Goal: Transaction & Acquisition: Book appointment/travel/reservation

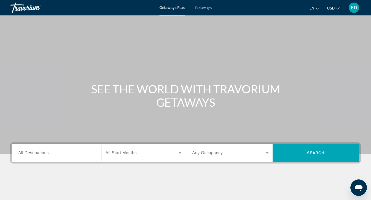
click at [207, 7] on span "Getaways" at bounding box center [203, 8] width 17 height 4
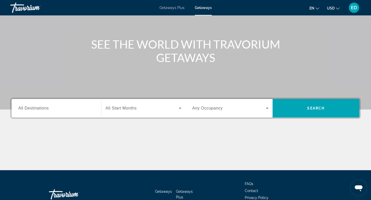
scroll to position [78, 0]
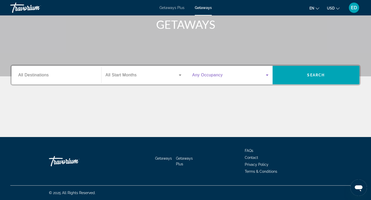
click at [267, 75] on icon "Search widget" at bounding box center [267, 75] width 3 height 1
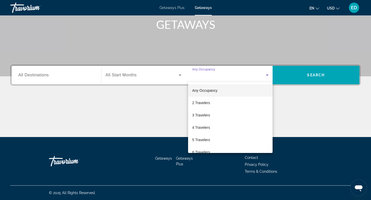
click at [298, 54] on div at bounding box center [185, 100] width 371 height 200
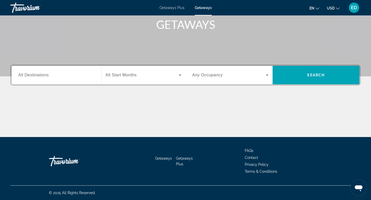
click at [47, 79] on div "Search widget" at bounding box center [56, 75] width 76 height 15
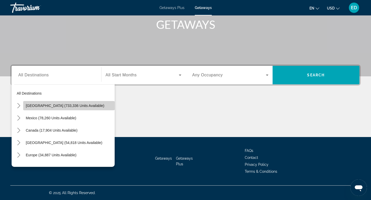
click at [90, 105] on span "Select destination: United States (733,336 units available)" at bounding box center [68, 106] width 91 height 12
type input "**********"
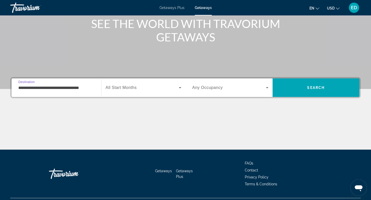
scroll to position [66, 0]
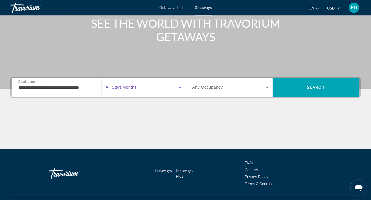
click at [178, 87] on icon "Search widget" at bounding box center [180, 87] width 6 height 6
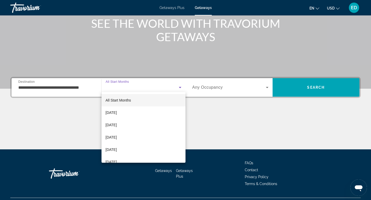
scroll to position [78, 0]
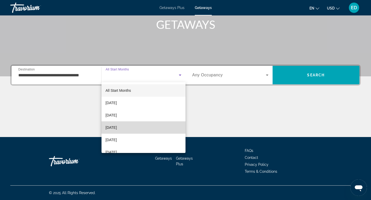
click at [117, 129] on span "[DATE]" at bounding box center [110, 128] width 11 height 6
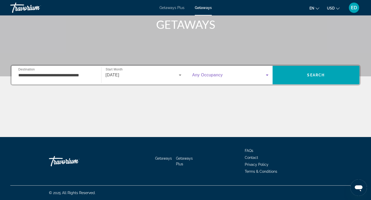
click at [269, 75] on icon "Search widget" at bounding box center [267, 75] width 6 height 6
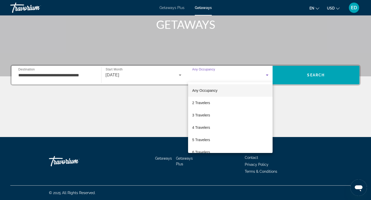
click at [316, 77] on div at bounding box center [185, 100] width 371 height 200
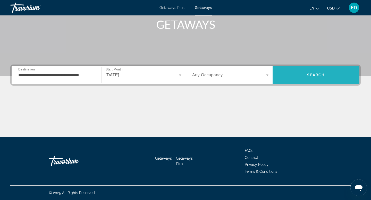
click at [316, 77] on span "Search" at bounding box center [315, 75] width 17 height 4
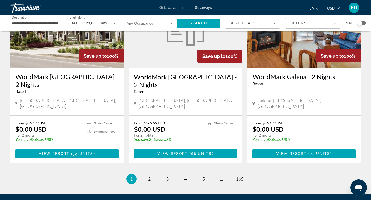
scroll to position [636, 0]
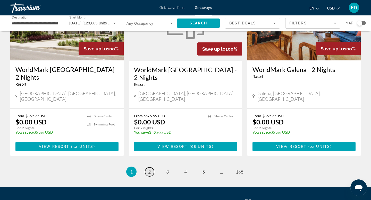
click at [148, 169] on span "2" at bounding box center [149, 172] width 3 height 6
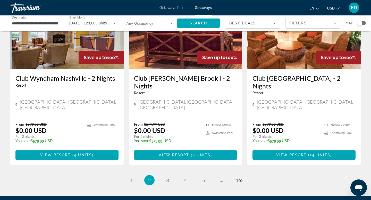
scroll to position [656, 0]
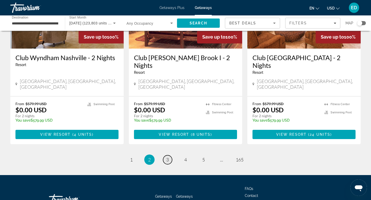
click at [166, 157] on span "3" at bounding box center [167, 160] width 3 height 6
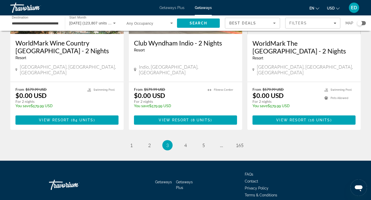
scroll to position [663, 0]
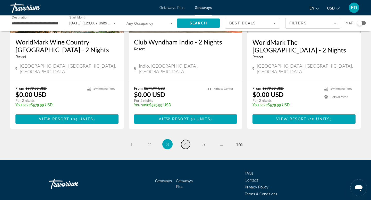
click at [186, 142] on span "4" at bounding box center [185, 145] width 3 height 6
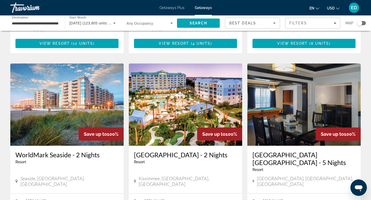
scroll to position [361, 0]
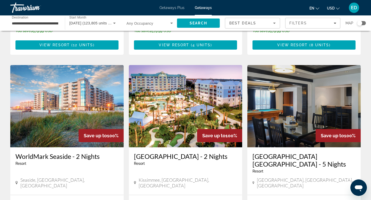
click at [184, 85] on img "Main content" at bounding box center [185, 106] width 113 height 82
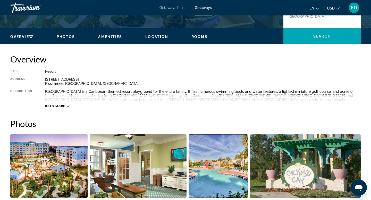
scroll to position [152, 0]
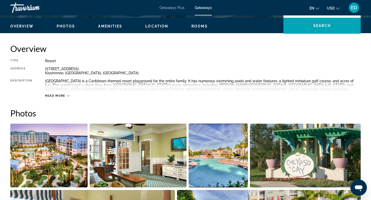
click at [67, 95] on icon "Main content" at bounding box center [68, 96] width 3 height 2
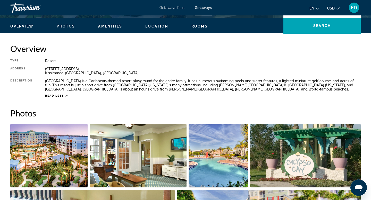
click at [67, 95] on icon "Main content" at bounding box center [66, 95] width 3 height 3
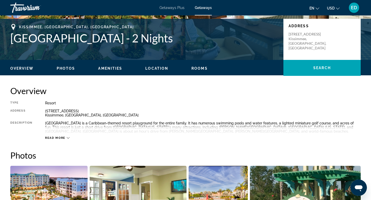
scroll to position [114, 0]
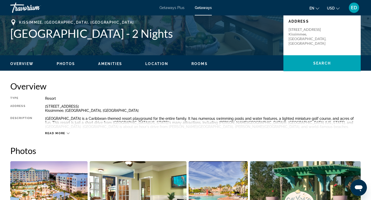
click at [65, 133] on div "Read more" at bounding box center [57, 133] width 24 height 3
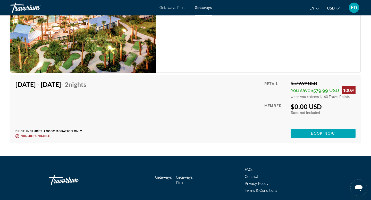
scroll to position [888, 0]
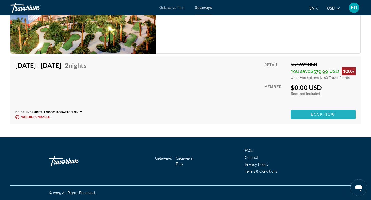
click at [327, 113] on span "Book now" at bounding box center [323, 114] width 24 height 4
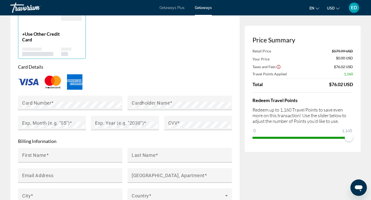
scroll to position [393, 0]
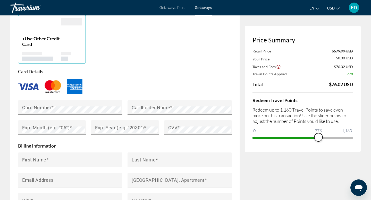
drag, startPoint x: 349, startPoint y: 137, endPoint x: 318, endPoint y: 150, distance: 33.3
click at [318, 150] on div "Price Summary Retail Price $579.99 USD Your Price $0.00 USD Taxes and Fees $76.…" at bounding box center [302, 89] width 116 height 126
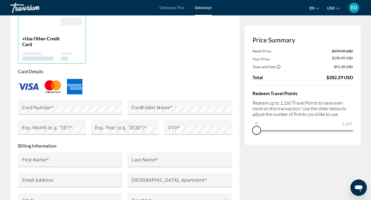
drag, startPoint x: 319, startPoint y: 136, endPoint x: 255, endPoint y: 141, distance: 64.0
click at [255, 141] on div "Price Summary Retail Price $579.99 USD Your Price $190.99 USD Taxes and Fees $9…" at bounding box center [302, 85] width 116 height 119
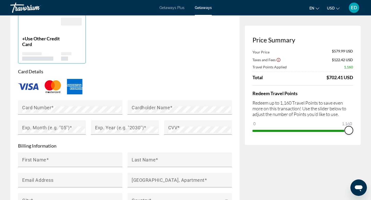
drag, startPoint x: 257, startPoint y: 123, endPoint x: 370, endPoint y: 109, distance: 113.7
click at [370, 109] on div "**********" at bounding box center [185, 121] width 371 height 999
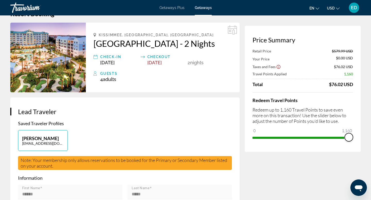
scroll to position [0, 0]
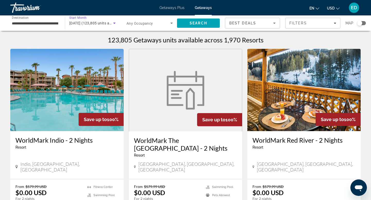
click at [111, 24] on icon "Search widget" at bounding box center [114, 23] width 6 height 6
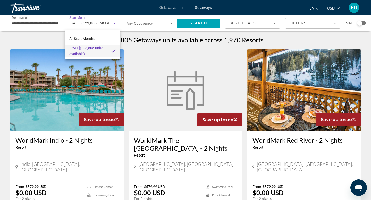
click at [171, 22] on div at bounding box center [185, 100] width 371 height 200
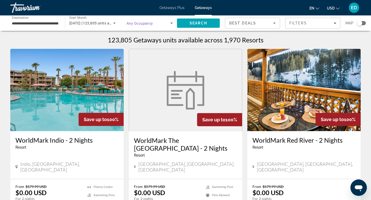
click at [171, 23] on icon "Search widget" at bounding box center [171, 23] width 3 height 1
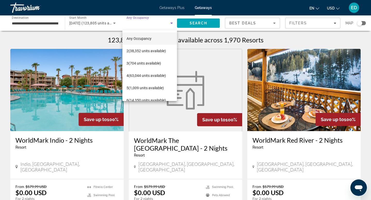
click at [209, 71] on div at bounding box center [185, 100] width 371 height 200
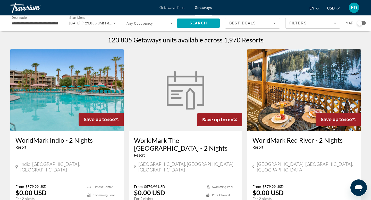
click at [34, 7] on div "Travorium" at bounding box center [35, 7] width 51 height 13
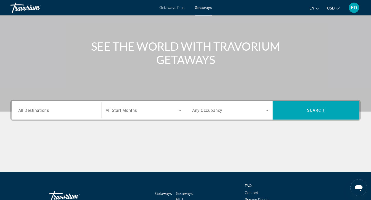
scroll to position [58, 0]
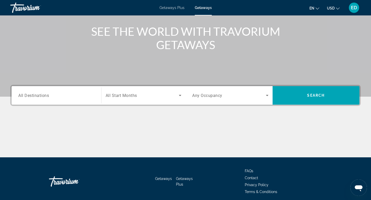
click at [179, 95] on icon "Search widget" at bounding box center [180, 95] width 6 height 6
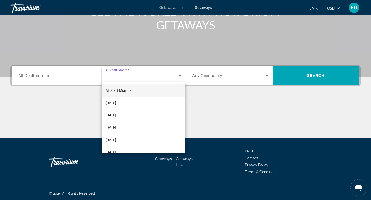
scroll to position [78, 0]
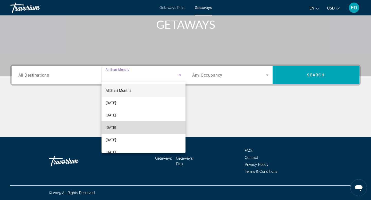
click at [116, 127] on span "[DATE]" at bounding box center [110, 128] width 11 height 6
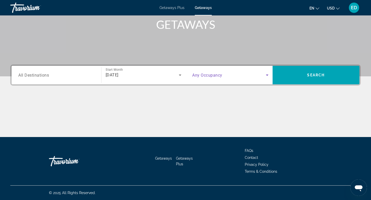
click at [267, 74] on icon "Search widget" at bounding box center [267, 75] width 6 height 6
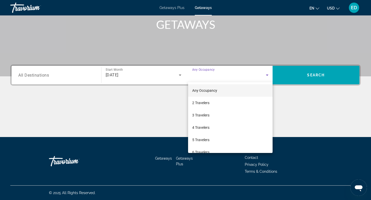
click at [318, 112] on div at bounding box center [185, 100] width 371 height 200
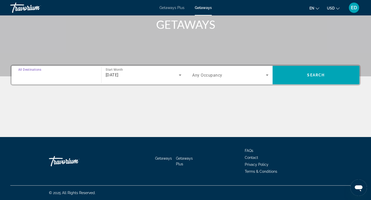
click at [70, 76] on input "Destination All Destinations" at bounding box center [56, 75] width 76 height 6
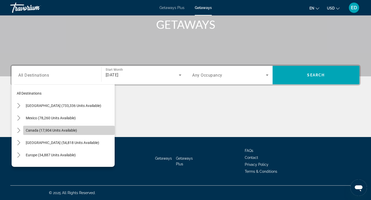
click at [58, 128] on span "Select destination: Canada (17,904 units available)" at bounding box center [68, 130] width 91 height 12
type input "**********"
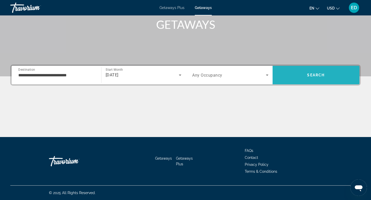
click at [320, 75] on span "Search" at bounding box center [315, 75] width 17 height 4
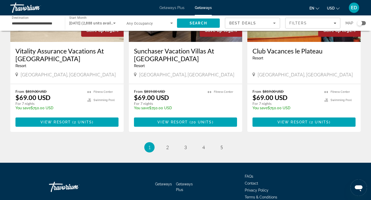
scroll to position [636, 0]
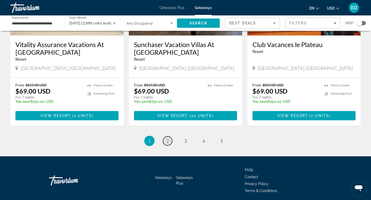
click at [169, 137] on link "page 2" at bounding box center [167, 141] width 9 height 9
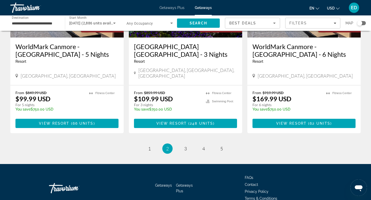
scroll to position [648, 0]
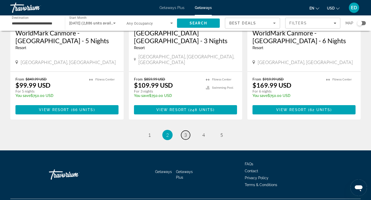
click at [185, 132] on span "3" at bounding box center [185, 135] width 3 height 6
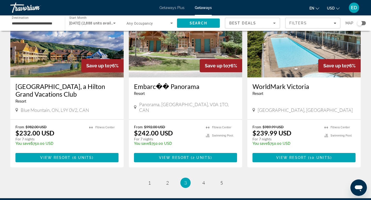
scroll to position [655, 0]
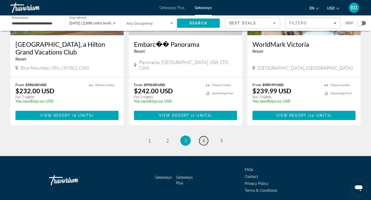
click at [205, 136] on link "page 4" at bounding box center [203, 140] width 9 height 9
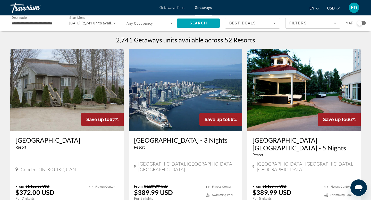
click at [189, 99] on img "Main content" at bounding box center [185, 90] width 113 height 82
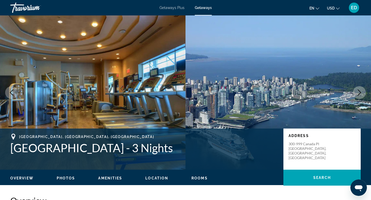
click at [359, 94] on icon "Next image" at bounding box center [358, 93] width 3 height 6
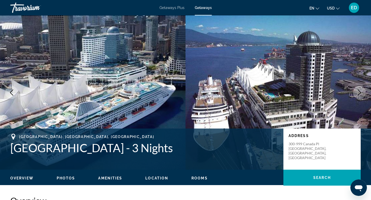
click at [360, 92] on icon "Next image" at bounding box center [359, 93] width 6 height 6
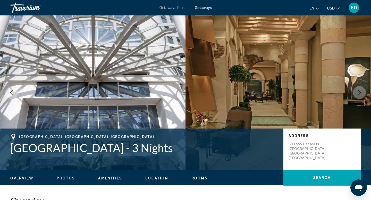
click at [360, 94] on icon "Next image" at bounding box center [359, 93] width 6 height 6
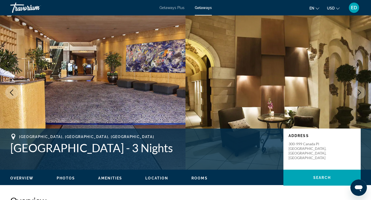
click at [360, 94] on icon "Next image" at bounding box center [359, 93] width 6 height 6
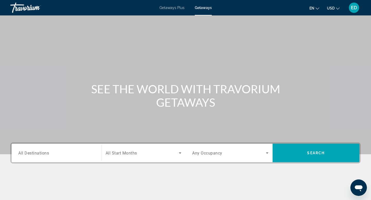
click at [64, 160] on div "Destination All Destinations" at bounding box center [56, 153] width 84 height 19
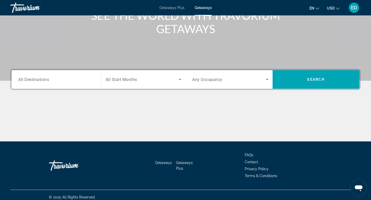
scroll to position [78, 0]
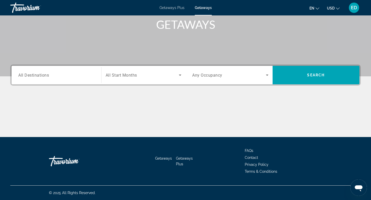
click at [73, 73] on input "Destination All Destinations" at bounding box center [56, 75] width 76 height 6
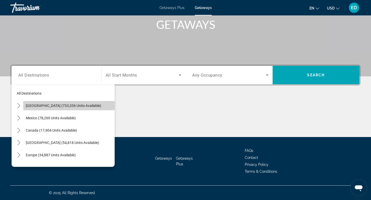
click at [75, 106] on span "[GEOGRAPHIC_DATA] (733,336 units available)" at bounding box center [63, 106] width 75 height 4
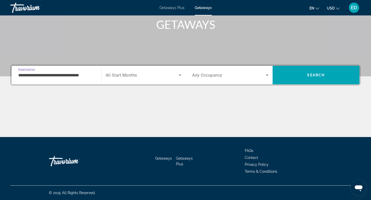
click at [53, 76] on input "**********" at bounding box center [56, 75] width 76 height 6
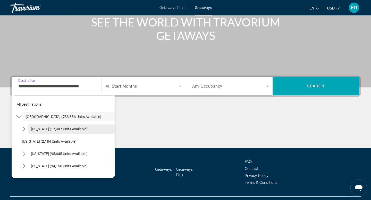
scroll to position [3, 0]
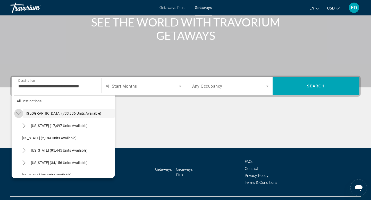
click at [19, 112] on icon "Toggle United States (733,336 units available) submenu" at bounding box center [18, 113] width 5 height 5
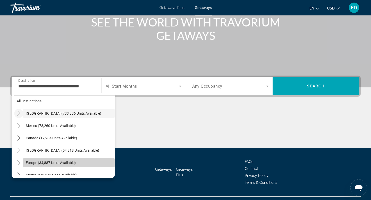
click at [63, 163] on span "Europe (34,887 units available)" at bounding box center [51, 163] width 50 height 4
type input "**********"
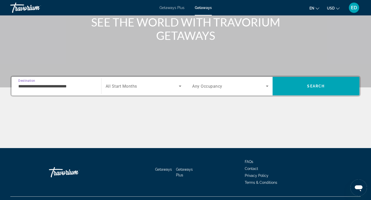
scroll to position [78, 0]
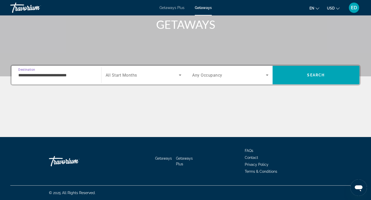
click at [168, 74] on span "Search widget" at bounding box center [141, 75] width 73 height 6
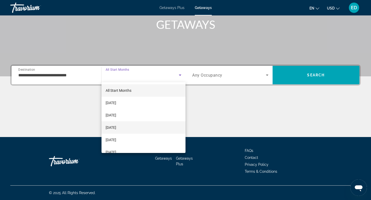
click at [116, 128] on span "[DATE]" at bounding box center [110, 128] width 11 height 6
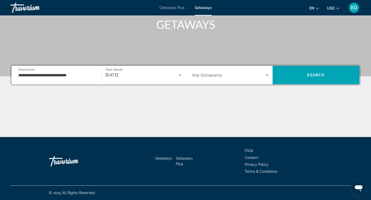
click at [260, 71] on div "Search widget" at bounding box center [230, 75] width 76 height 14
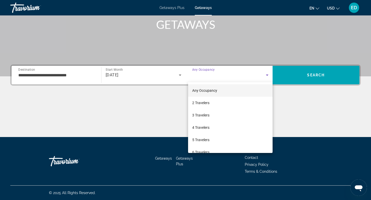
click at [305, 74] on div at bounding box center [185, 100] width 371 height 200
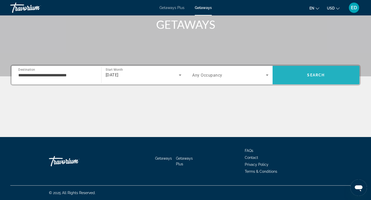
click at [304, 76] on span "Search" at bounding box center [315, 75] width 87 height 12
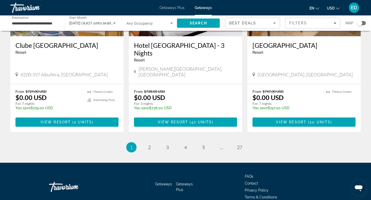
scroll to position [648, 0]
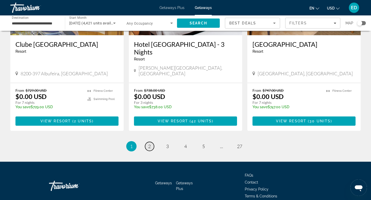
click at [151, 142] on link "page 2" at bounding box center [149, 146] width 9 height 9
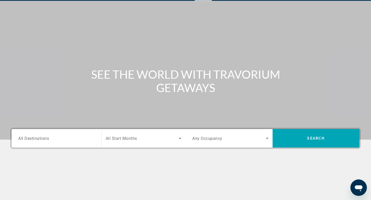
scroll to position [78, 0]
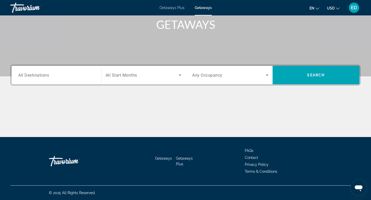
click at [74, 77] on input "Destination All Destinations" at bounding box center [56, 75] width 76 height 6
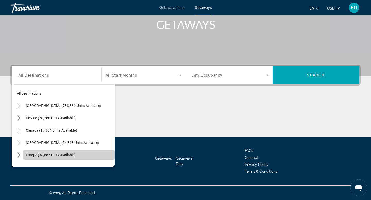
click at [60, 156] on span "Europe (34,887 units available)" at bounding box center [51, 155] width 50 height 4
type input "**********"
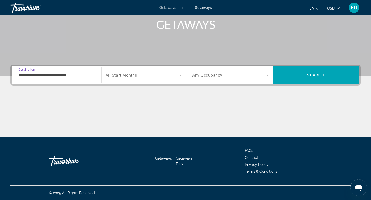
click at [164, 77] on span "Search widget" at bounding box center [141, 75] width 73 height 6
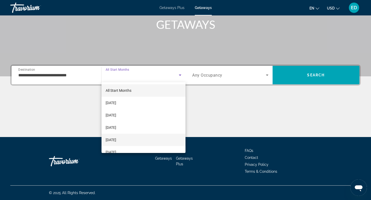
click at [116, 139] on span "[DATE]" at bounding box center [110, 140] width 11 height 6
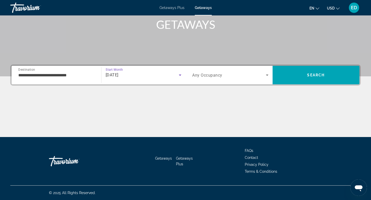
click at [147, 75] on div "[DATE]" at bounding box center [141, 75] width 73 height 6
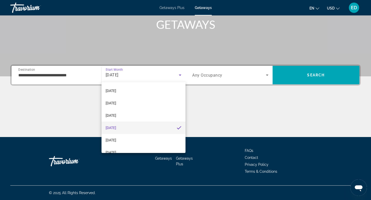
scroll to position [15, 0]
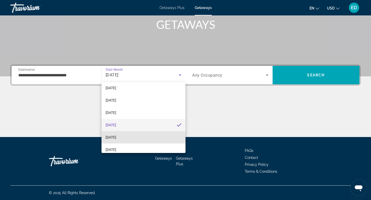
click at [115, 138] on span "[DATE]" at bounding box center [110, 137] width 11 height 6
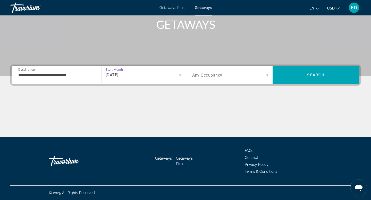
click at [237, 71] on div "Search widget" at bounding box center [230, 75] width 76 height 14
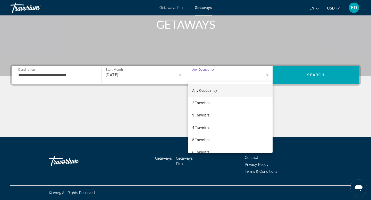
click at [298, 105] on div at bounding box center [185, 100] width 371 height 200
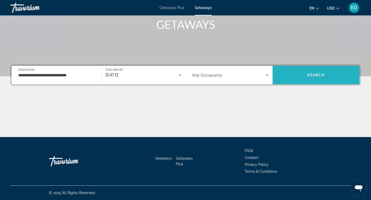
click at [306, 73] on span "Search" at bounding box center [315, 75] width 87 height 12
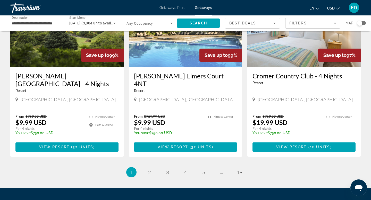
scroll to position [648, 0]
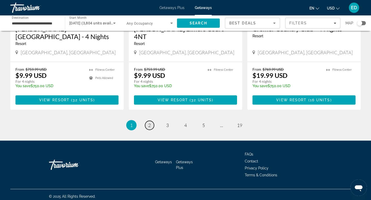
click at [149, 122] on span "2" at bounding box center [149, 125] width 3 height 6
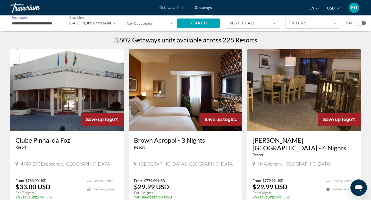
click at [43, 21] on input "**********" at bounding box center [35, 23] width 46 height 6
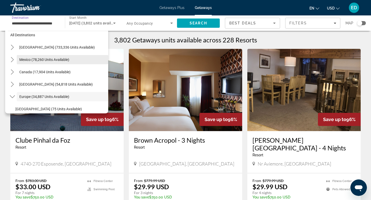
scroll to position [4, 0]
click at [45, 59] on span "Mexico (78,260 units available)" at bounding box center [44, 60] width 50 height 4
type input "**********"
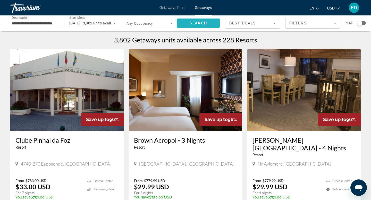
click at [205, 25] on span "Search" at bounding box center [197, 23] width 17 height 4
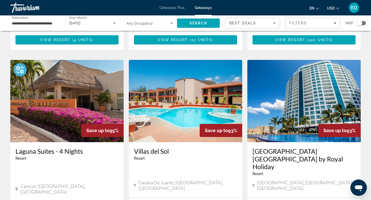
scroll to position [547, 0]
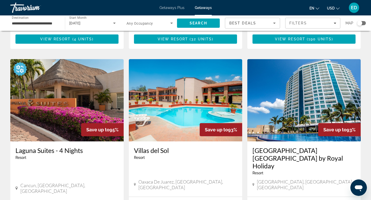
click at [306, 66] on img "Main content" at bounding box center [303, 100] width 113 height 82
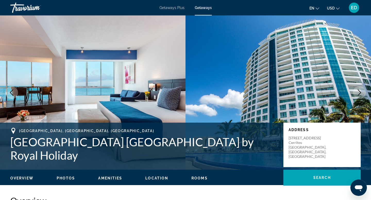
click at [360, 95] on icon "Next image" at bounding box center [359, 93] width 6 height 6
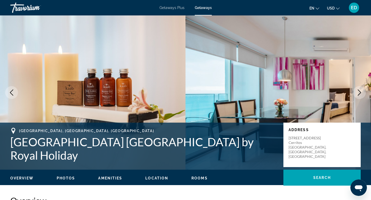
click at [359, 93] on icon "Next image" at bounding box center [358, 93] width 3 height 6
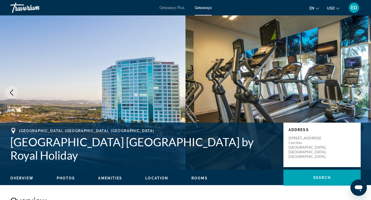
click at [359, 93] on icon "Next image" at bounding box center [358, 93] width 3 height 6
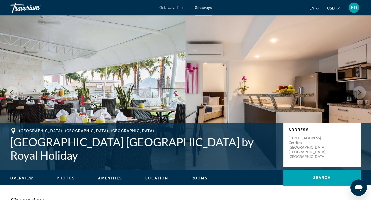
click at [359, 94] on icon "Next image" at bounding box center [358, 93] width 3 height 6
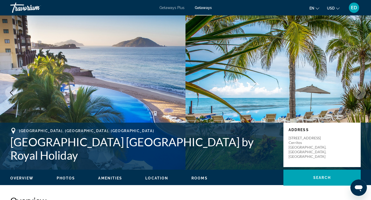
click at [359, 94] on icon "Next image" at bounding box center [358, 93] width 3 height 6
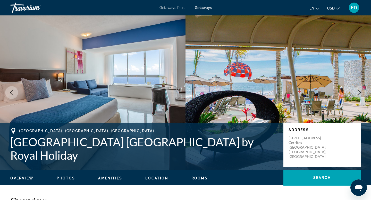
click at [359, 94] on icon "Next image" at bounding box center [358, 93] width 3 height 6
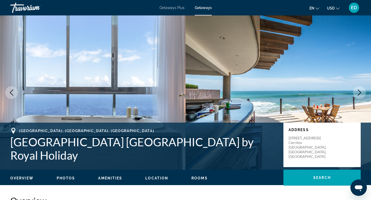
click at [358, 93] on icon "Next image" at bounding box center [359, 93] width 6 height 6
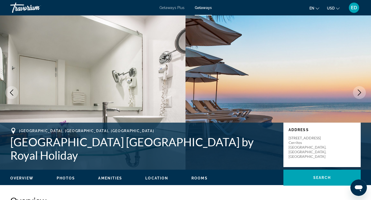
click at [358, 93] on icon "Next image" at bounding box center [359, 93] width 6 height 6
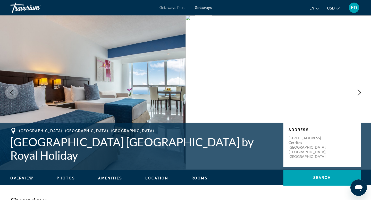
click at [358, 93] on icon "Next image" at bounding box center [359, 93] width 6 height 6
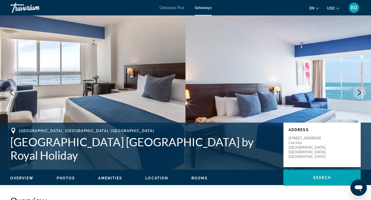
click at [358, 93] on icon "Next image" at bounding box center [359, 93] width 6 height 6
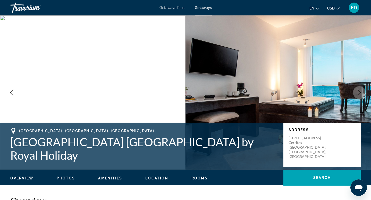
click at [360, 93] on icon "Next image" at bounding box center [358, 93] width 3 height 6
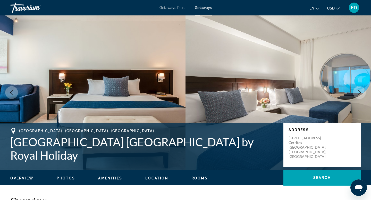
click at [360, 93] on icon "Next image" at bounding box center [358, 93] width 3 height 6
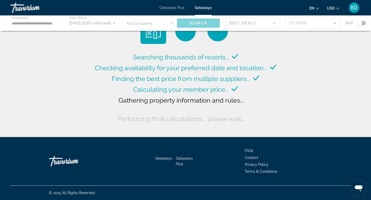
click at [45, 25] on div "Main content" at bounding box center [185, 22] width 371 height 15
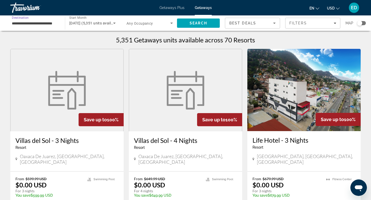
click at [50, 21] on input "**********" at bounding box center [35, 23] width 46 height 6
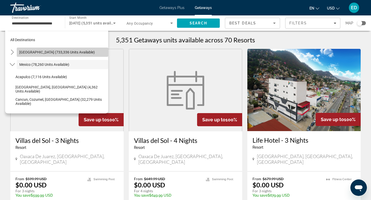
click at [54, 51] on span "[GEOGRAPHIC_DATA] (733,336 units available)" at bounding box center [56, 52] width 75 height 4
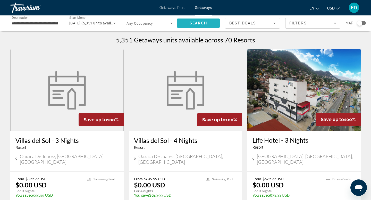
click at [196, 21] on span "Search" at bounding box center [197, 23] width 17 height 4
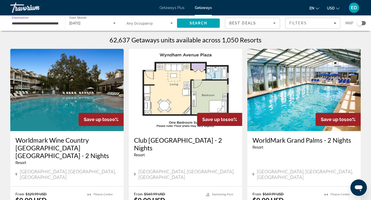
click at [47, 23] on input "**********" at bounding box center [35, 23] width 46 height 6
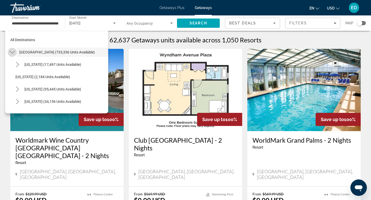
click at [12, 51] on icon "Toggle United States (733,336 units available) submenu" at bounding box center [12, 52] width 5 height 5
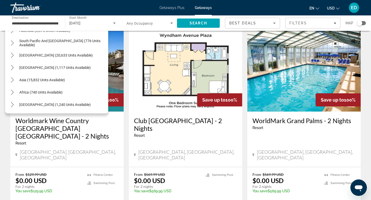
scroll to position [20, 0]
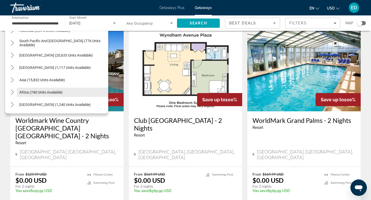
click at [43, 90] on span "Select destination: Africa (740 units available)" at bounding box center [62, 92] width 91 height 12
type input "**********"
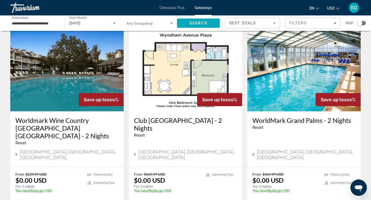
click at [211, 22] on span "Search" at bounding box center [198, 23] width 43 height 12
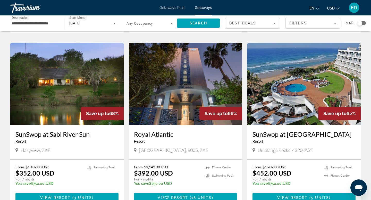
scroll to position [366, 0]
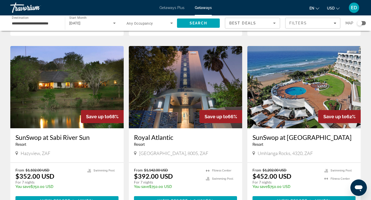
click at [291, 69] on img "Main content" at bounding box center [303, 87] width 113 height 82
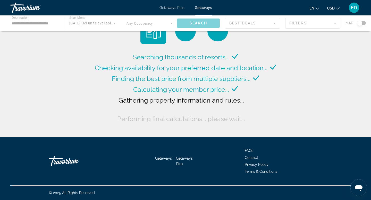
click at [31, 7] on div "Travorium" at bounding box center [35, 7] width 51 height 13
